Goal: Check status: Check status

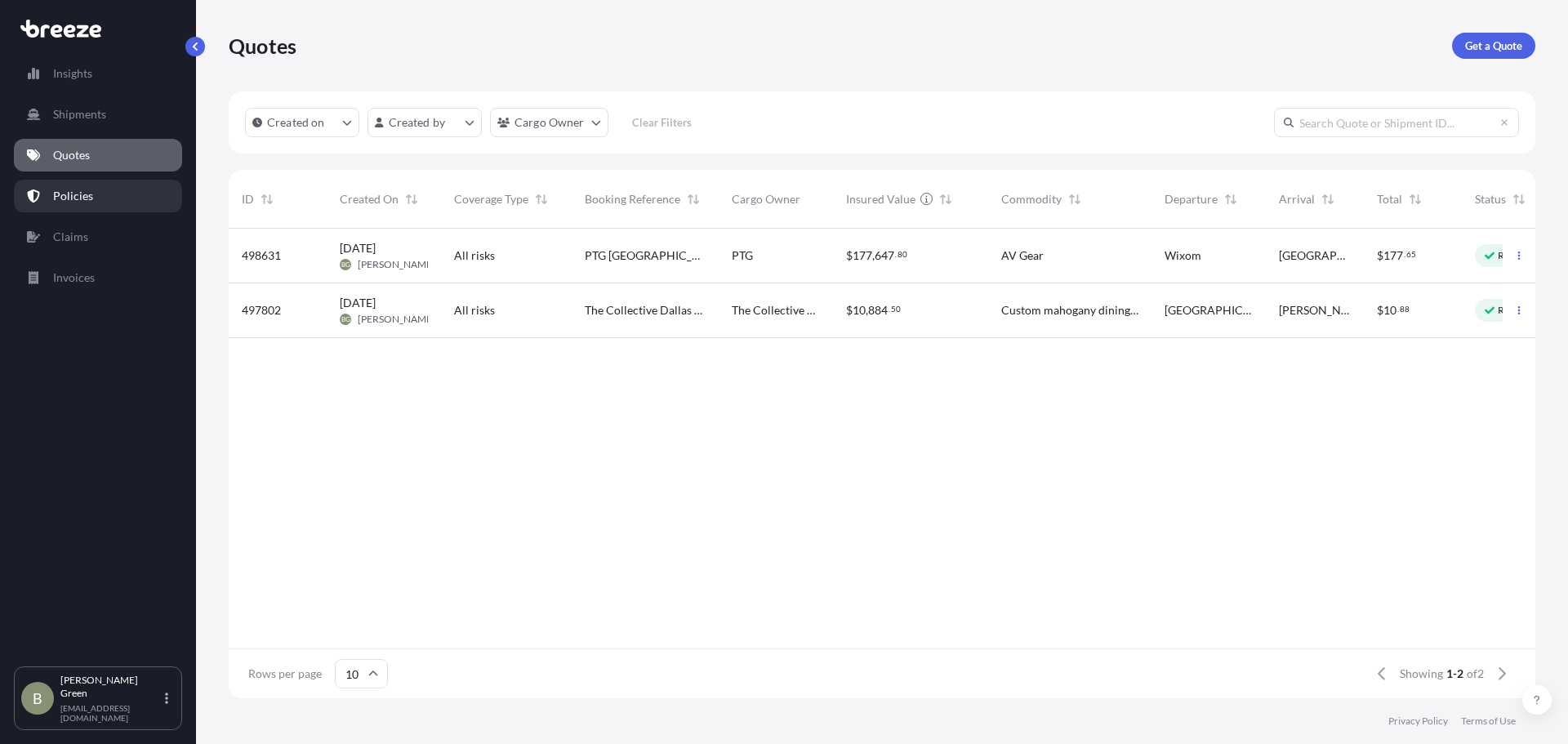
scroll to position [466, 1294]
click at [82, 246] on link "Claims" at bounding box center [99, 237] width 169 height 32
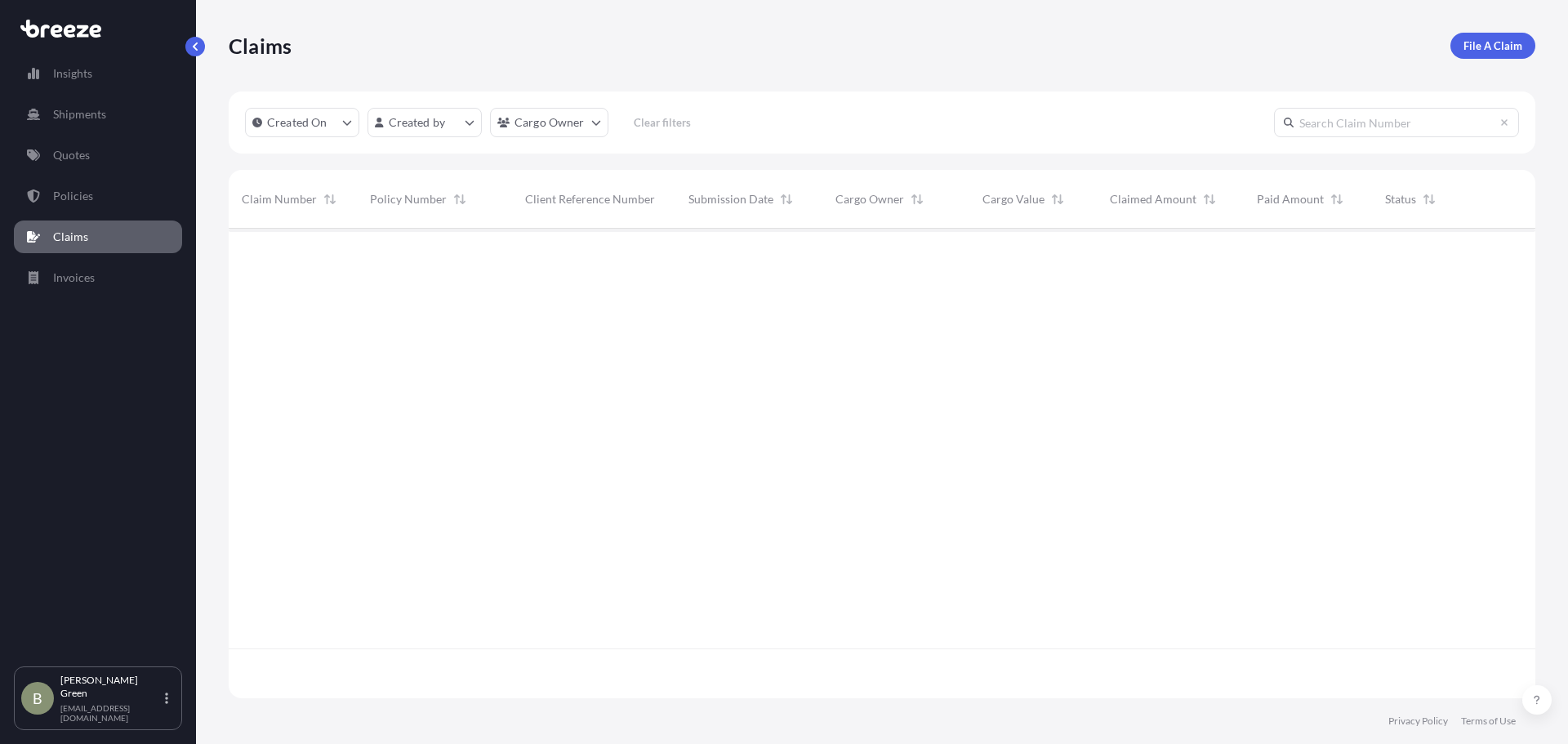
scroll to position [466, 1294]
click at [847, 261] on span "Tramo at Home" at bounding box center [874, 255] width 79 height 16
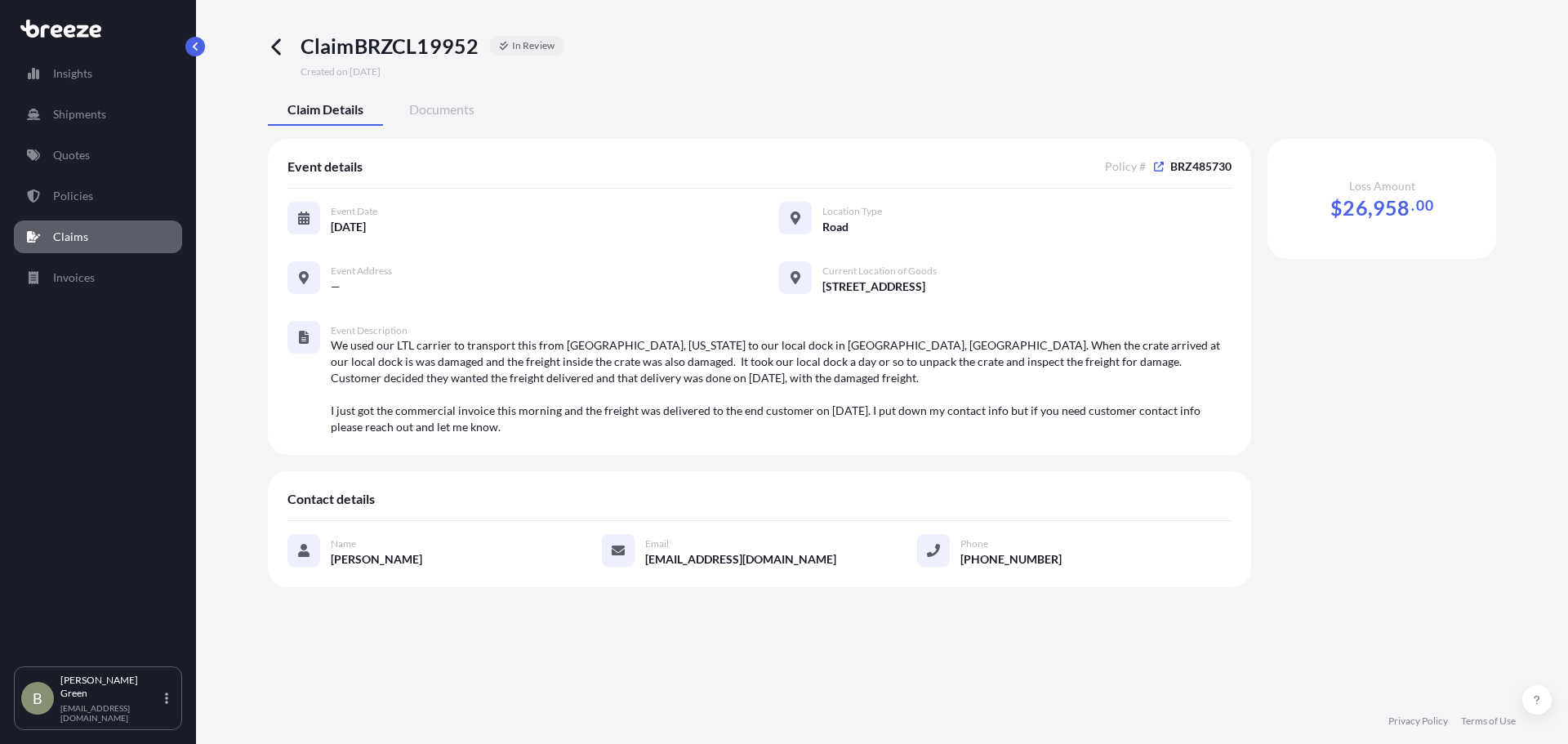
click at [436, 101] on span "Documents" at bounding box center [442, 109] width 65 height 16
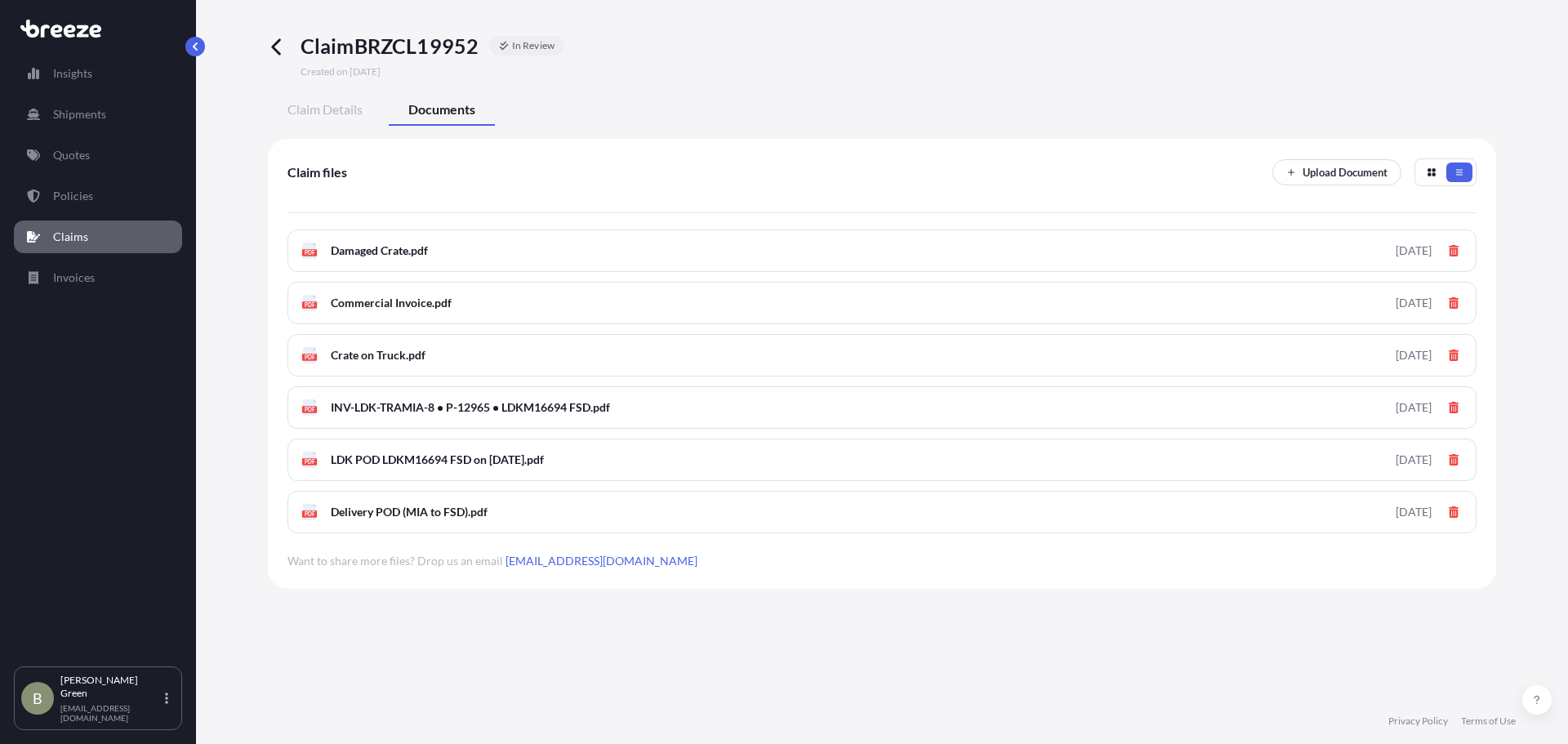
click at [278, 48] on icon at bounding box center [278, 47] width 19 height 19
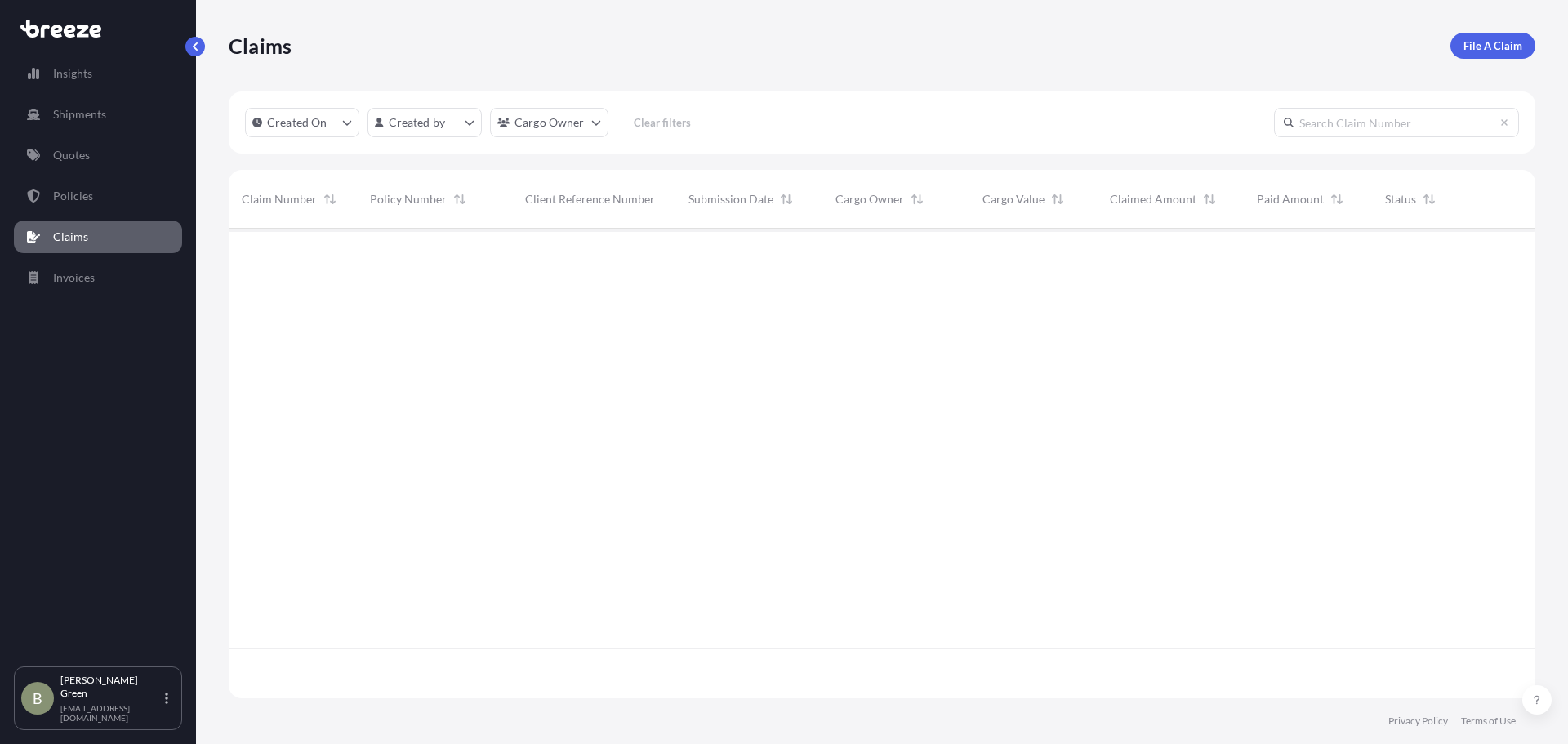
scroll to position [466, 1294]
click at [407, 66] on div "Claims File A Claim" at bounding box center [881, 45] width 1307 height 92
click at [1125, 441] on div "BRZCL19952 BRZ485730 — [DATE] BG [PERSON_NAME] Tramo at Home $ 34 , 596 . 00 — …" at bounding box center [881, 438] width 1307 height 420
click at [698, 28] on div "Claims File A Claim" at bounding box center [881, 45] width 1307 height 92
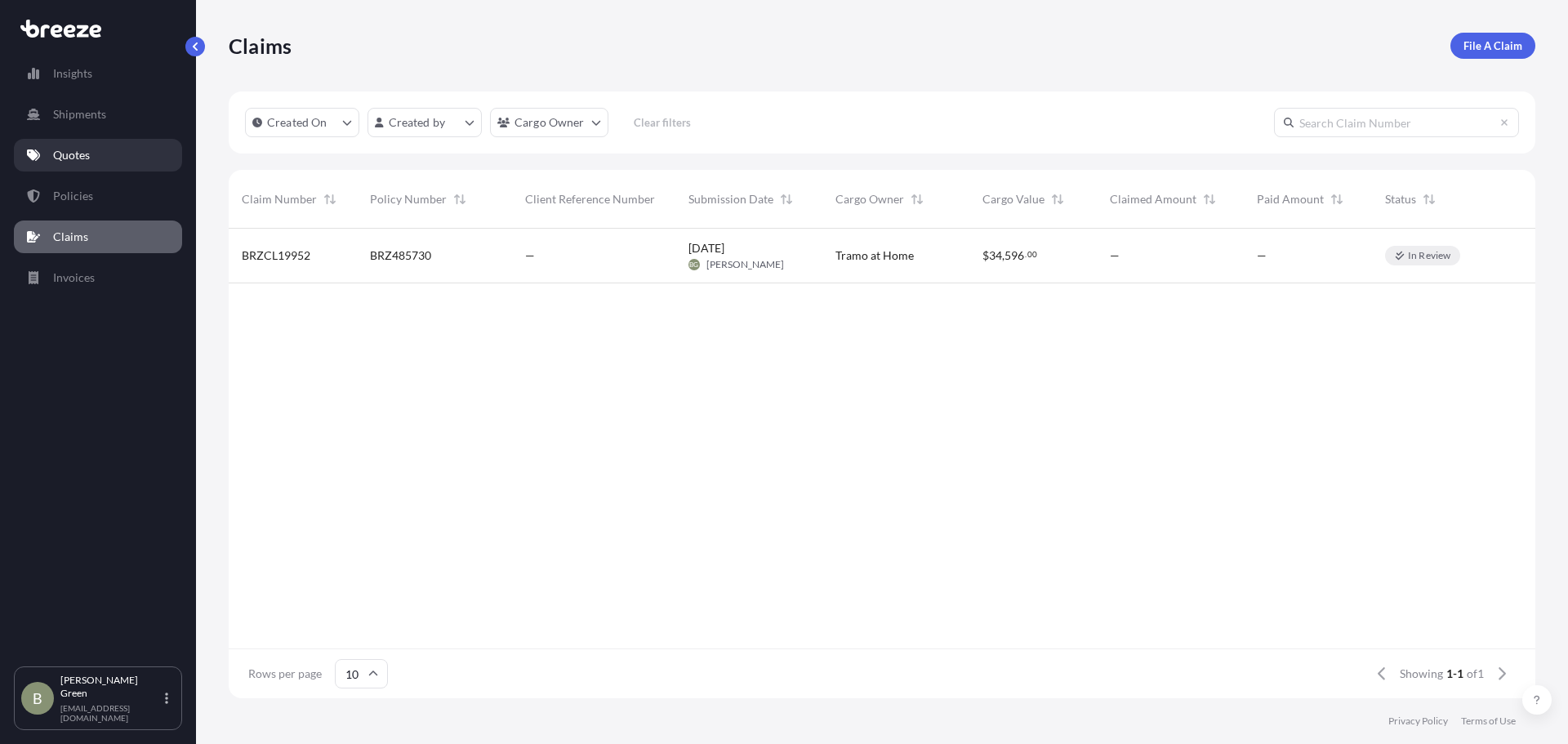
click at [72, 151] on p "Quotes" at bounding box center [71, 154] width 37 height 16
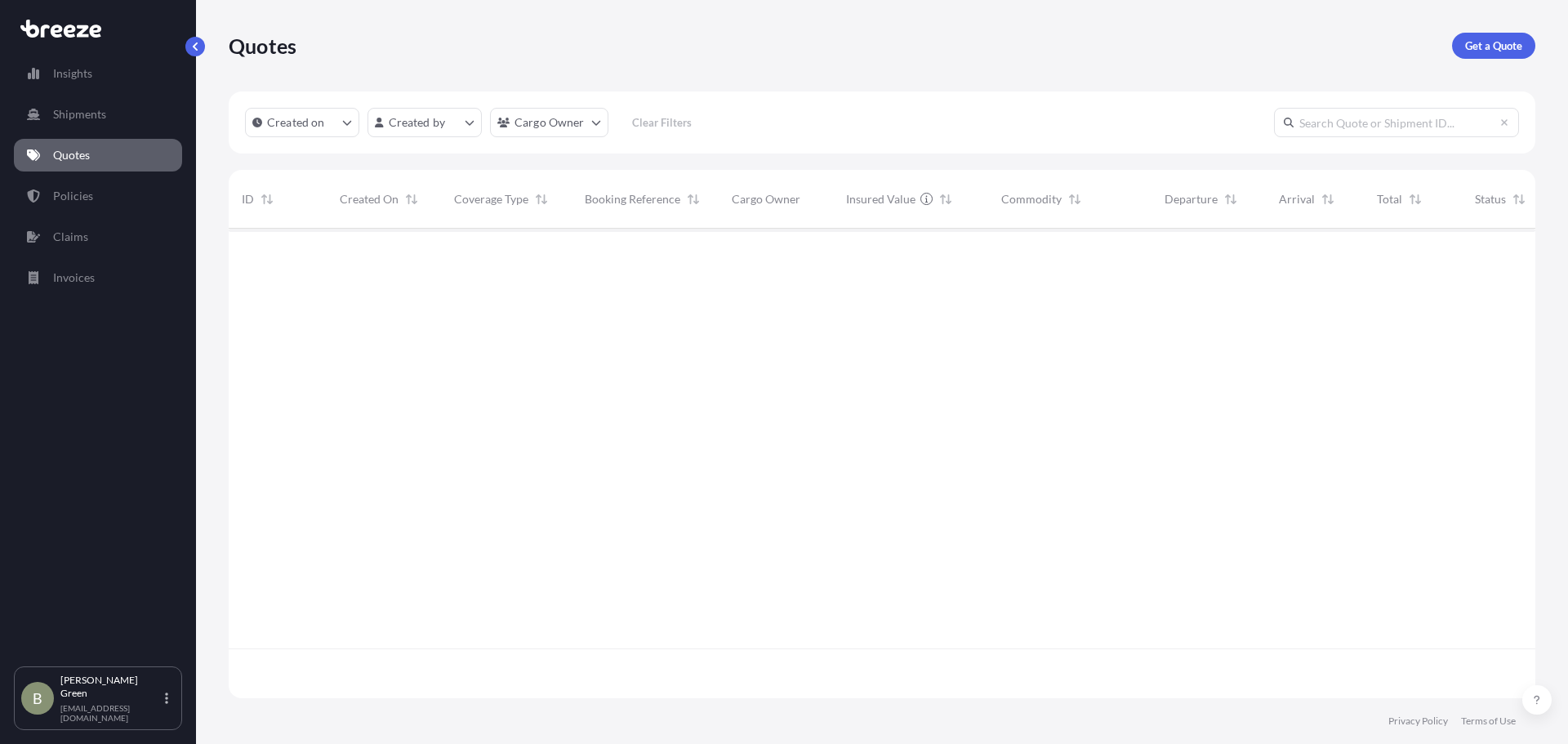
scroll to position [466, 1294]
